Goal: Information Seeking & Learning: Learn about a topic

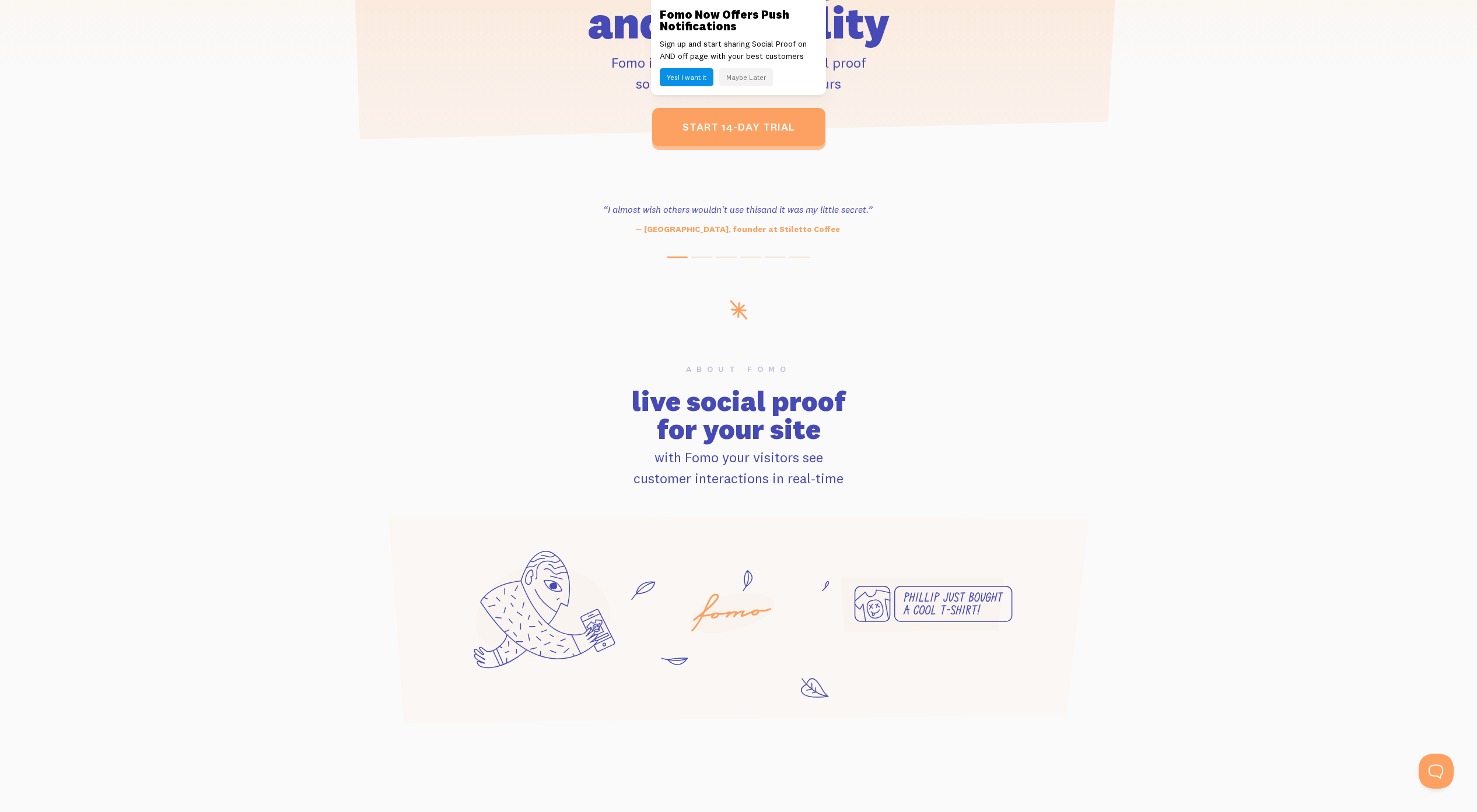
click at [983, 435] on h2 "live social proof for your site" at bounding box center [738, 415] width 732 height 56
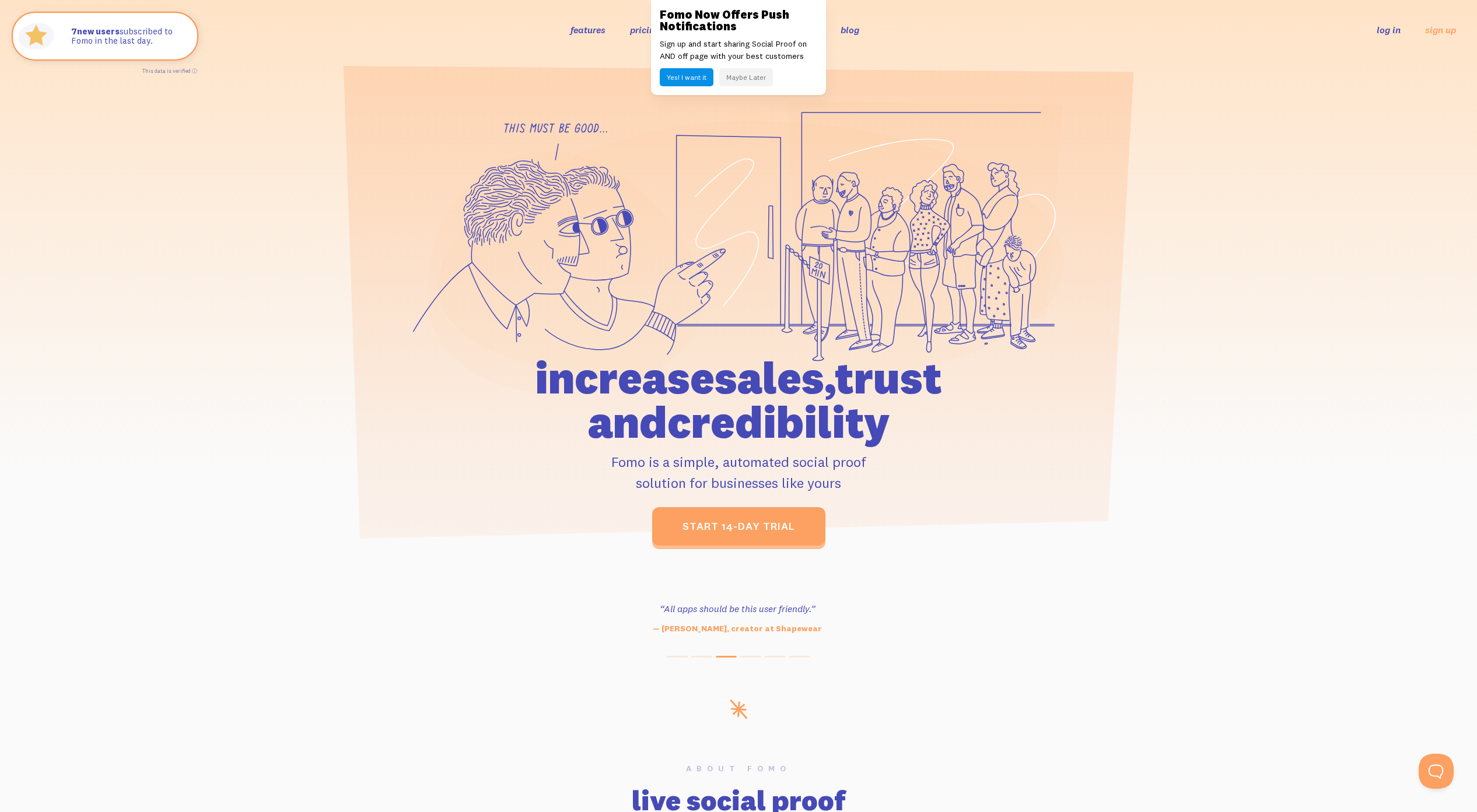
click at [754, 70] on button "Maybe Later" at bounding box center [746, 77] width 54 height 18
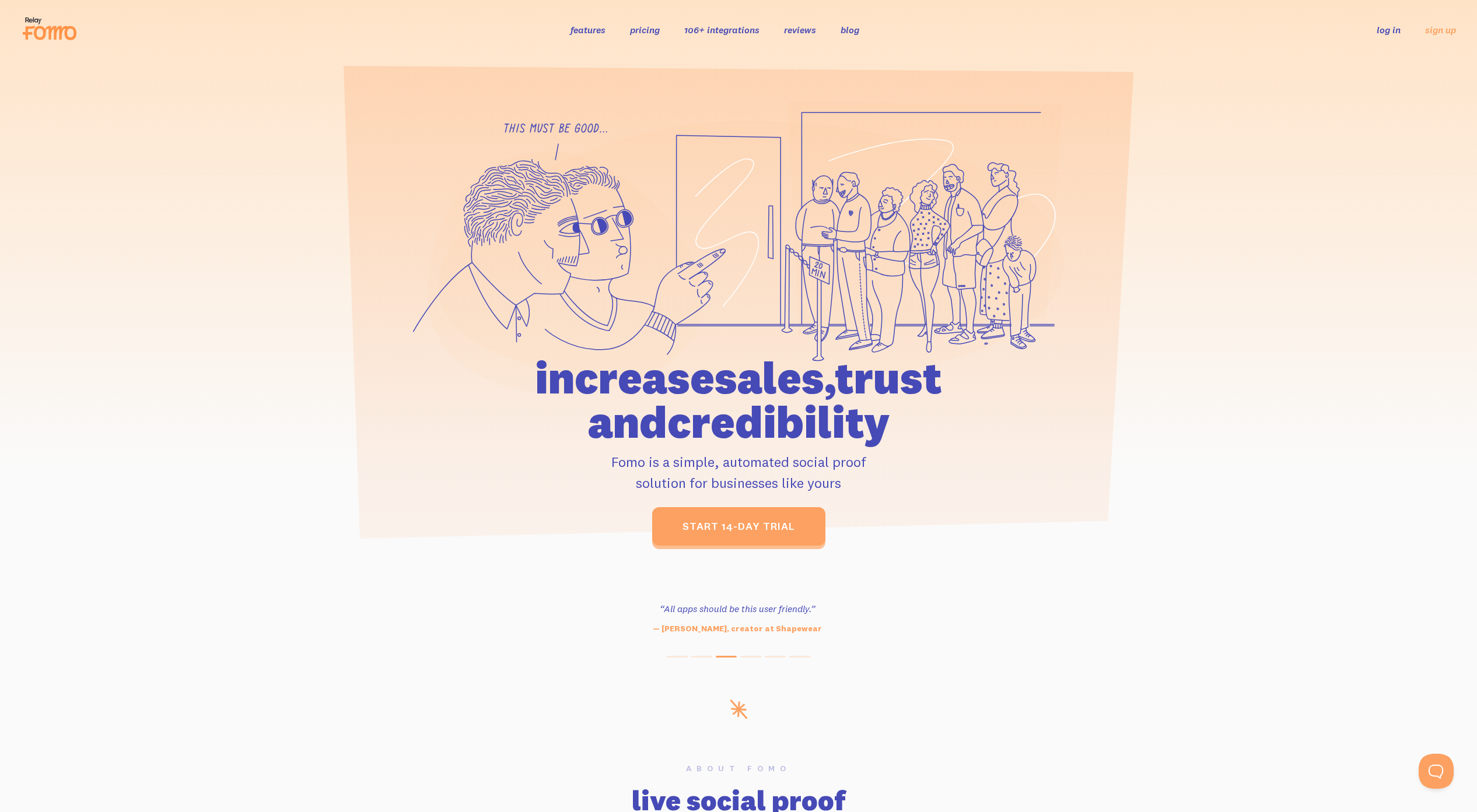
click at [597, 32] on link "features" at bounding box center [588, 30] width 35 height 12
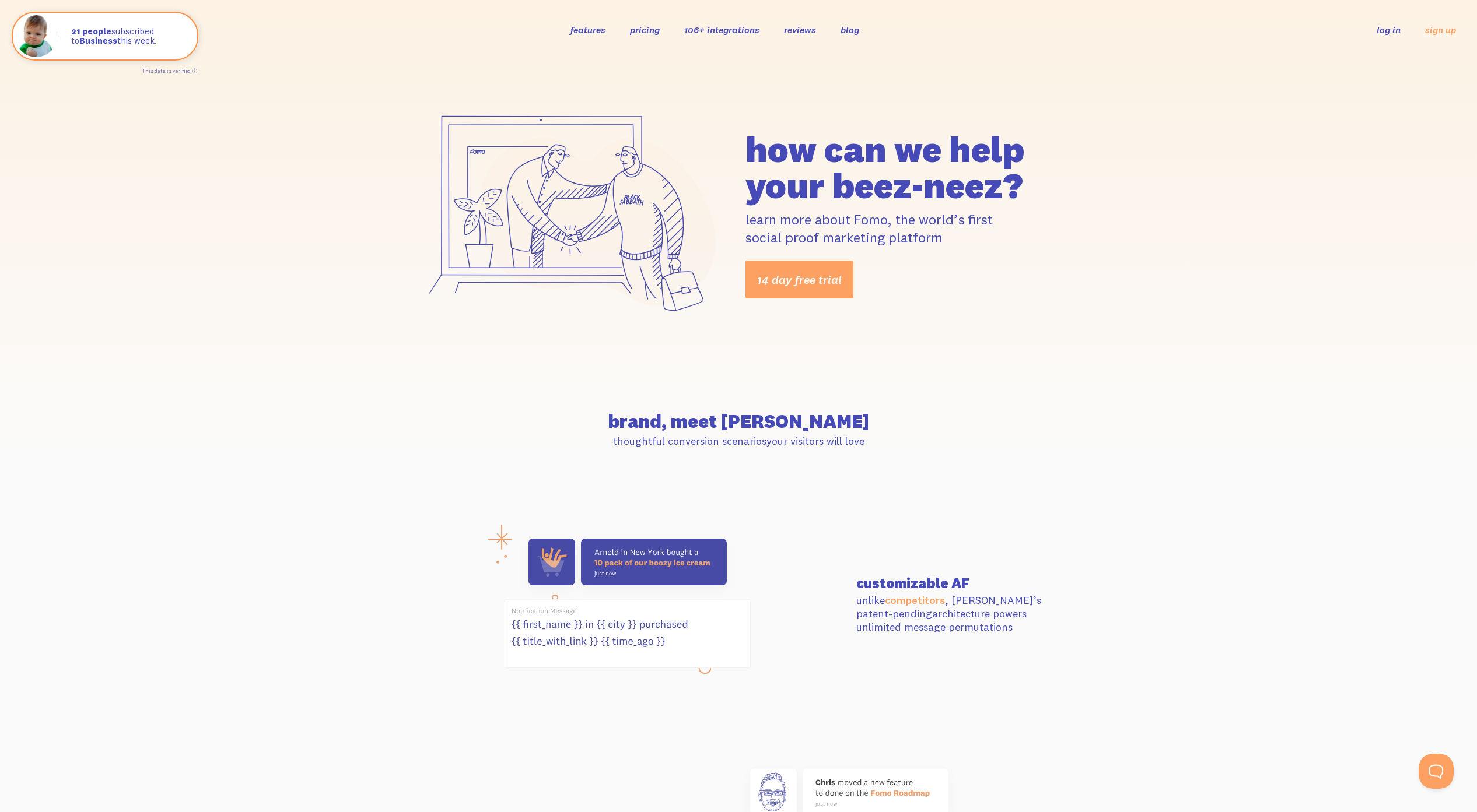
click at [650, 35] on link "pricing" at bounding box center [644, 30] width 30 height 12
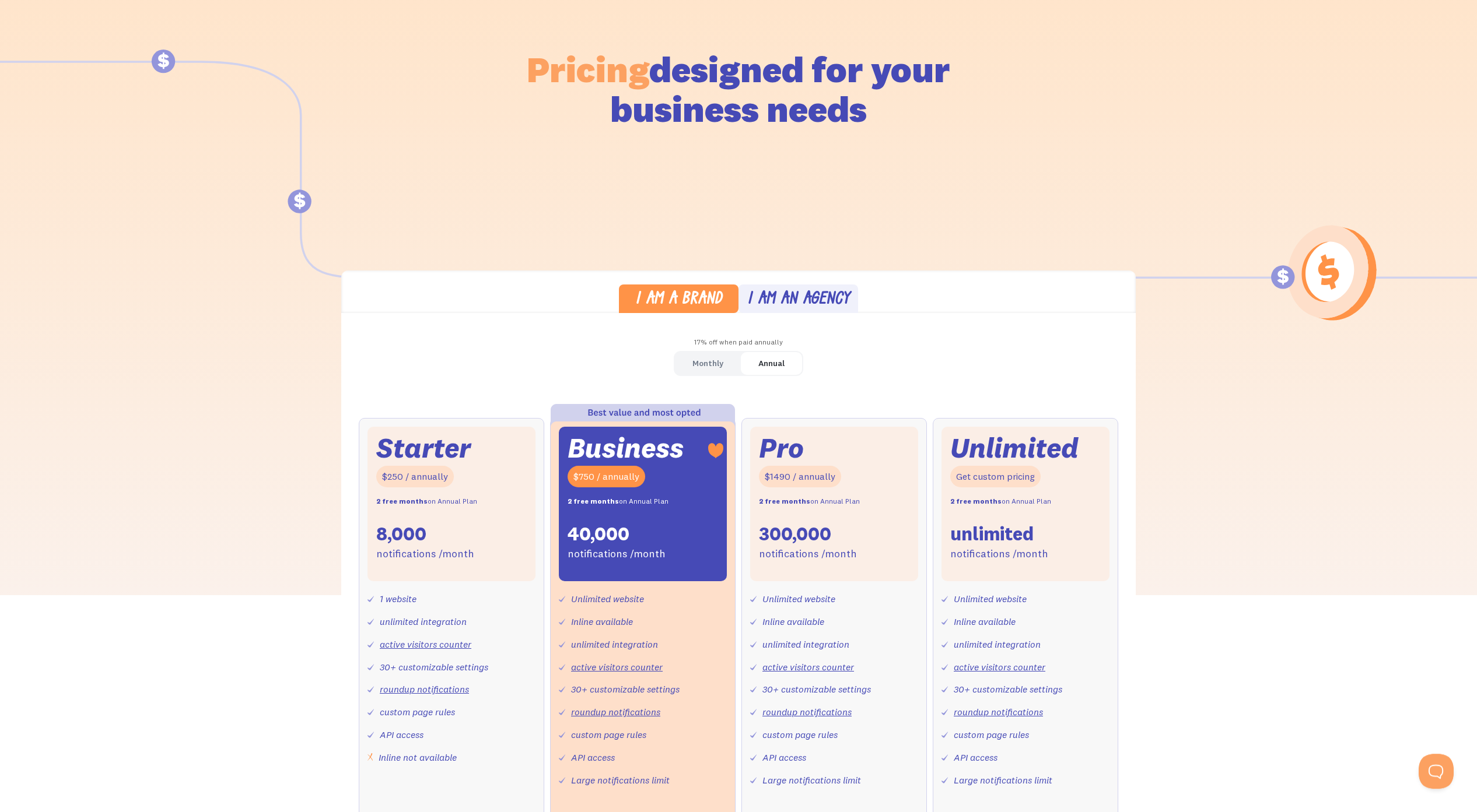
scroll to position [93, 0]
click at [806, 296] on div "I am an agency" at bounding box center [799, 299] width 102 height 17
click at [680, 302] on div "I am a brand" at bounding box center [679, 299] width 87 height 17
